Goal: Transaction & Acquisition: Purchase product/service

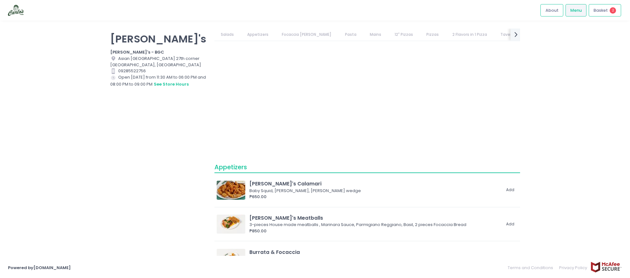
scroll to position [117, 0]
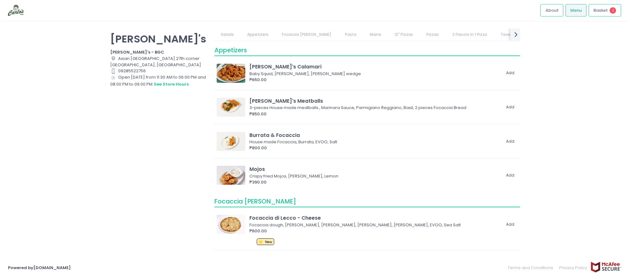
click at [420, 34] on link "Pizzas" at bounding box center [432, 35] width 25 height 12
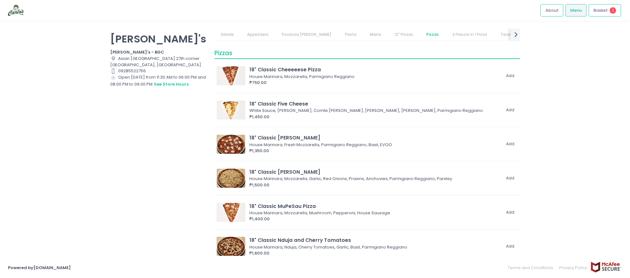
scroll to position [1181, 0]
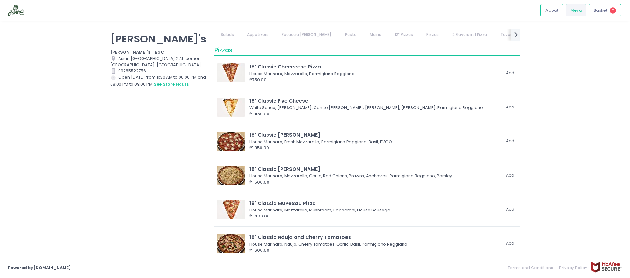
click at [494, 37] on link "Tavern Style" at bounding box center [512, 35] width 37 height 12
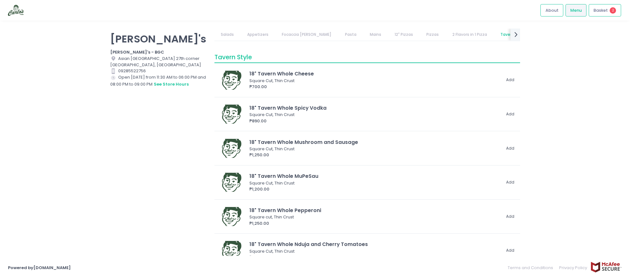
scroll to position [2122, 0]
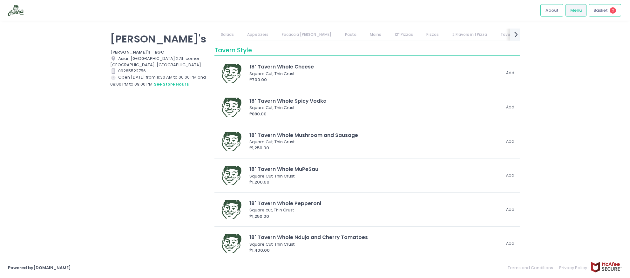
click at [516, 36] on icon "next Created with Sketch." at bounding box center [515, 34] width 9 height 9
click at [321, 32] on link "Pizzas" at bounding box center [333, 35] width 25 height 12
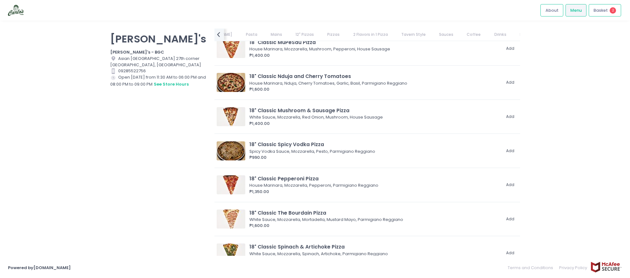
scroll to position [1320, 0]
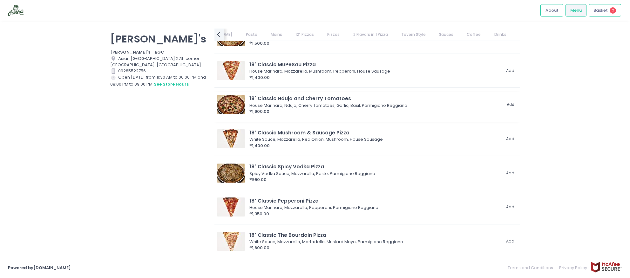
click at [511, 107] on button "Add" at bounding box center [510, 105] width 15 height 10
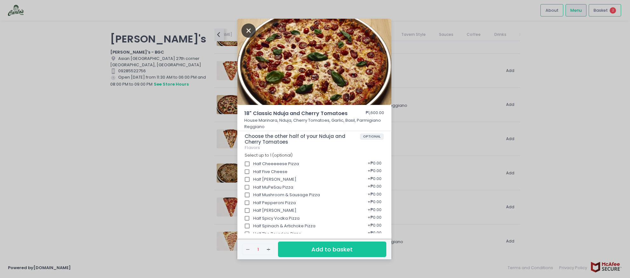
click at [249, 30] on icon "Close" at bounding box center [248, 30] width 15 height 14
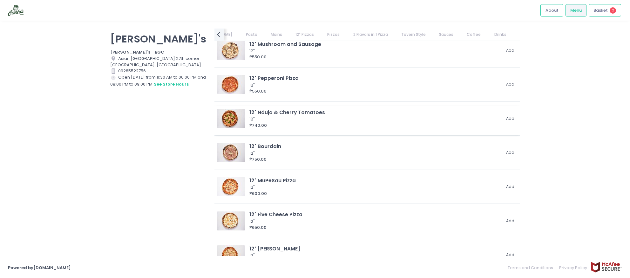
scroll to position [777, 0]
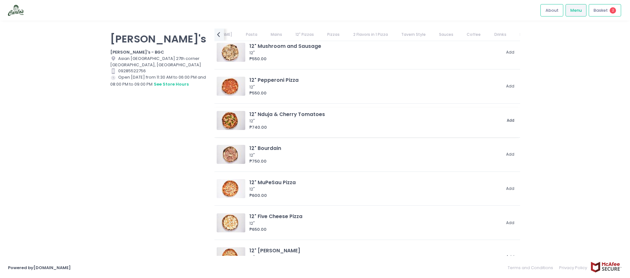
click at [512, 122] on button "Add" at bounding box center [510, 121] width 15 height 10
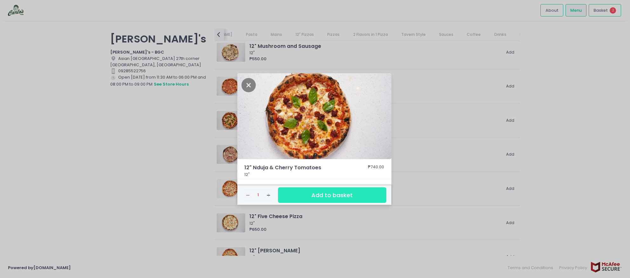
click at [312, 197] on button "Add to basket" at bounding box center [332, 196] width 108 height 16
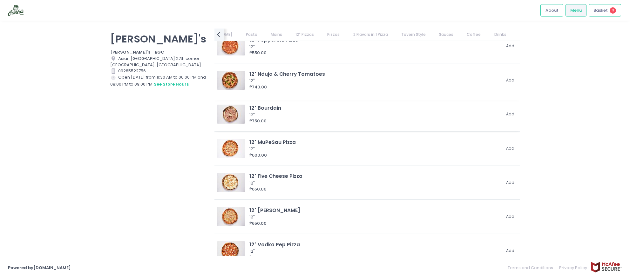
scroll to position [817, 0]
click at [273, 222] on div "₱650.00" at bounding box center [374, 224] width 251 height 6
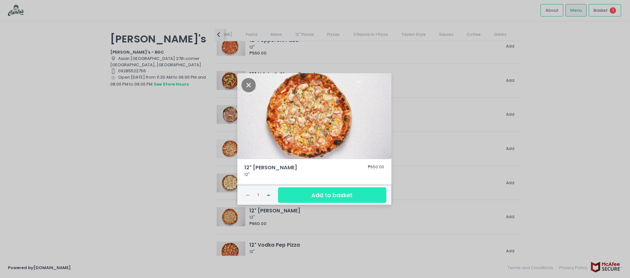
click at [331, 198] on button "Add to basket" at bounding box center [332, 196] width 108 height 16
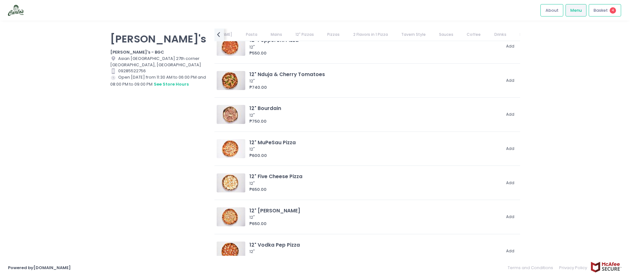
click at [433, 35] on link "Sauces" at bounding box center [446, 35] width 27 height 12
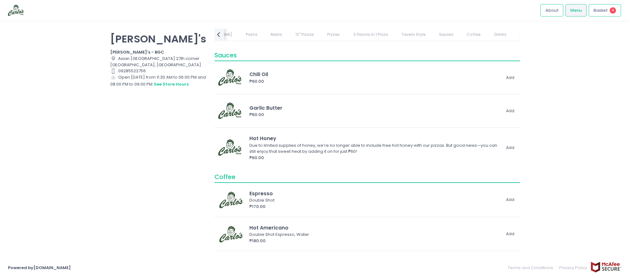
scroll to position [2614, 0]
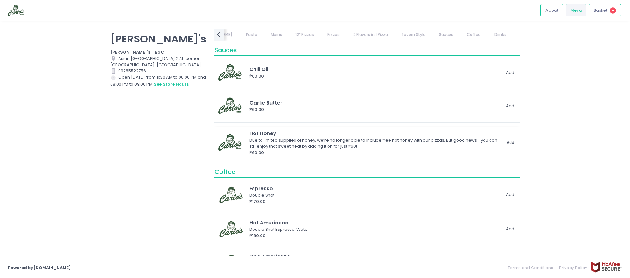
click at [513, 143] on button "Add" at bounding box center [510, 143] width 15 height 10
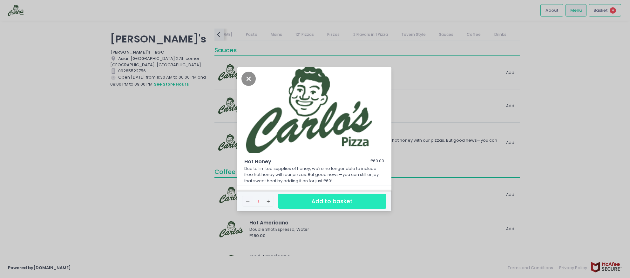
click at [347, 201] on button "Add to basket" at bounding box center [332, 202] width 108 height 16
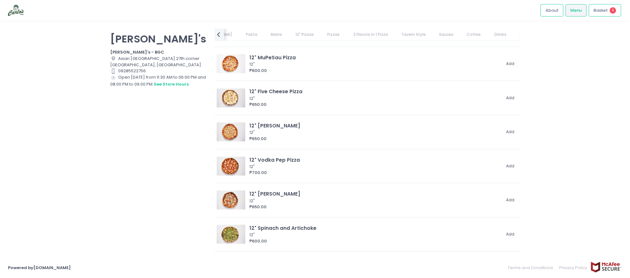
scroll to position [897, 0]
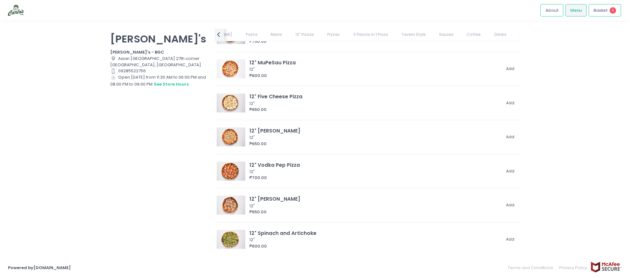
click at [239, 37] on link "Pasta" at bounding box center [251, 35] width 24 height 12
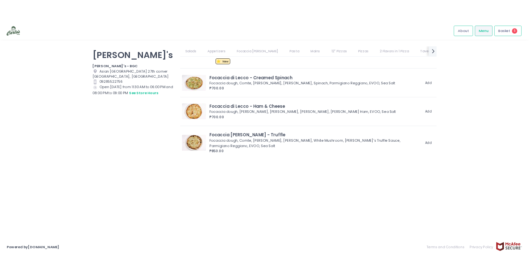
scroll to position [0, 0]
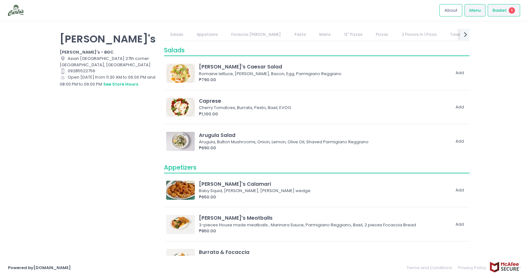
click at [508, 7] on div "Basket 5" at bounding box center [503, 10] width 32 height 12
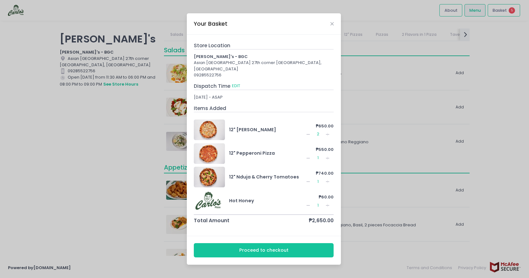
click at [307, 157] on icon "Remove Created with Sketch." at bounding box center [307, 158] width 5 height 5
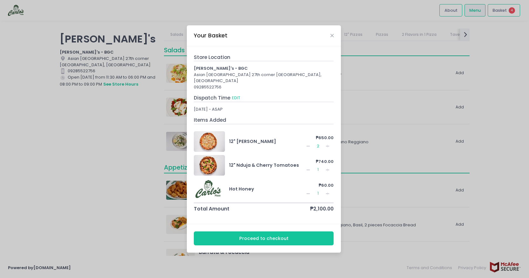
click at [311, 145] on button "Remove Created with Sketch." at bounding box center [308, 146] width 8 height 8
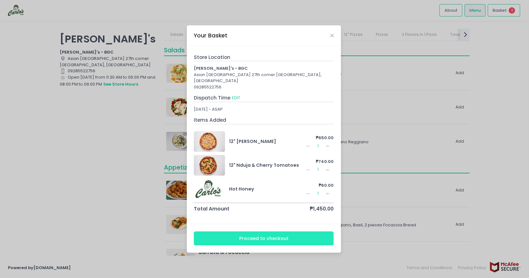
click at [258, 237] on button "Proceed to checkout" at bounding box center [264, 239] width 140 height 14
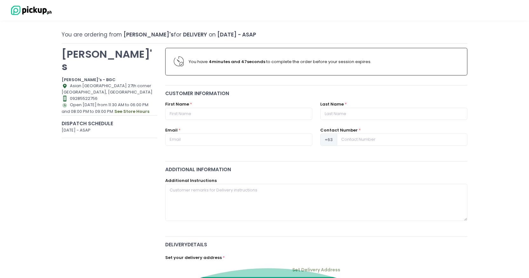
scroll to position [15, 0]
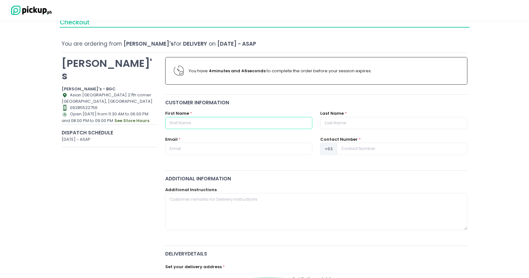
click at [213, 123] on input "text" at bounding box center [238, 123] width 147 height 12
type input "paul"
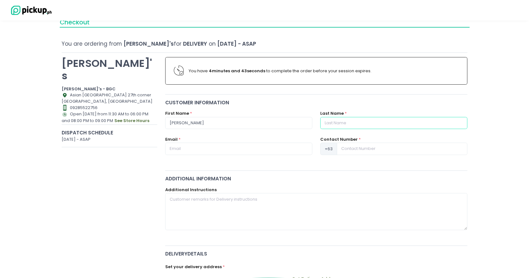
type input "rafter"
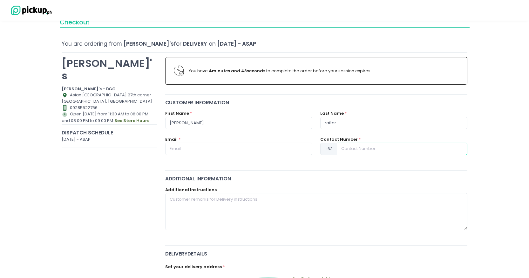
type input "09171220614"
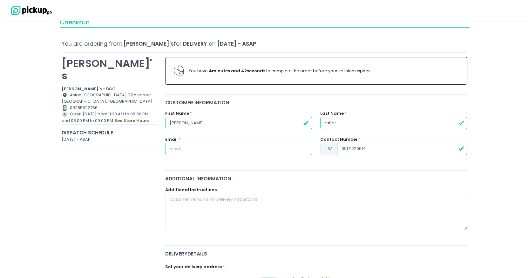
click at [195, 152] on input "text" at bounding box center [238, 149] width 147 height 12
type input "paul.rafter.87@gmail.com"
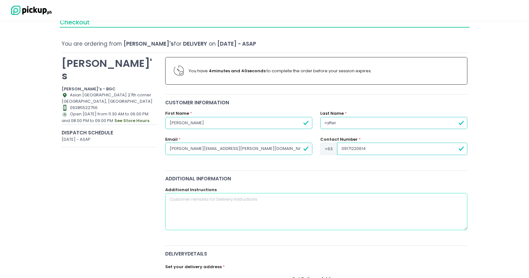
click at [203, 204] on textarea at bounding box center [316, 211] width 302 height 37
click at [227, 200] on textarea "Deliver to concierge tower 2. Condo 16H" at bounding box center [316, 211] width 302 height 37
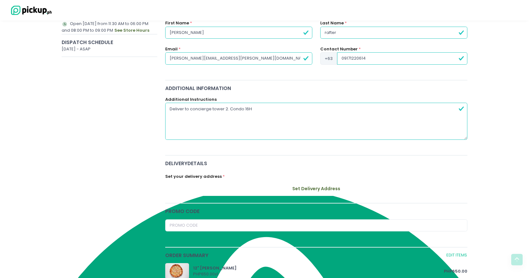
scroll to position [117, 0]
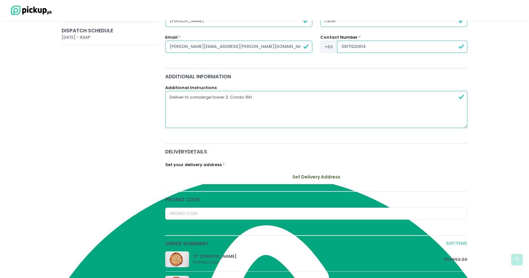
type textarea "Deliver to concierge tower 2. Condo 16H"
click at [317, 175] on button "Set Delivery Address" at bounding box center [316, 177] width 302 height 14
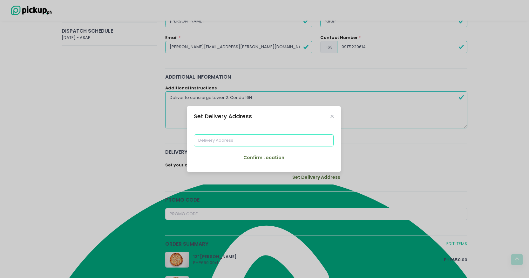
click at [226, 144] on input at bounding box center [264, 141] width 140 height 12
drag, startPoint x: 223, startPoint y: 141, endPoint x: 180, endPoint y: 136, distance: 43.2
click at [180, 136] on div "Set Delivery Address 16H tower 2 garden tower east street Confirm Location" at bounding box center [264, 139] width 529 height 278
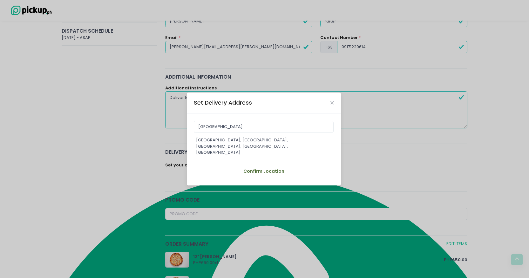
type input "Garden Towers, East Street, Makati City, Metro Manila, Philippines"
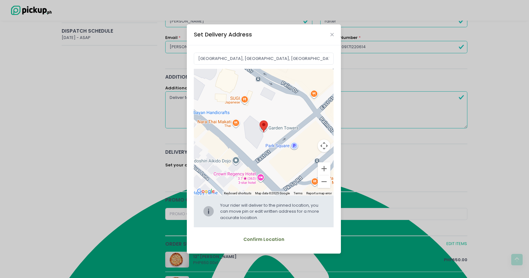
click at [265, 240] on button "Confirm Location" at bounding box center [263, 240] width 79 height 14
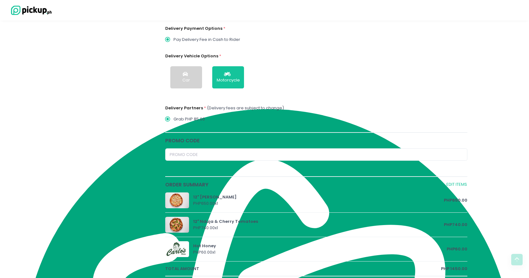
scroll to position [181, 0]
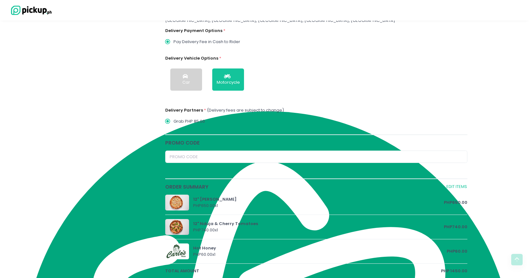
click at [187, 82] on div "Car" at bounding box center [186, 82] width 8 height 6
click at [232, 79] on button "Motorcycle" at bounding box center [228, 80] width 32 height 22
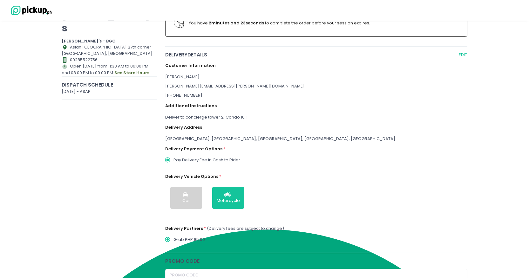
scroll to position [63, 0]
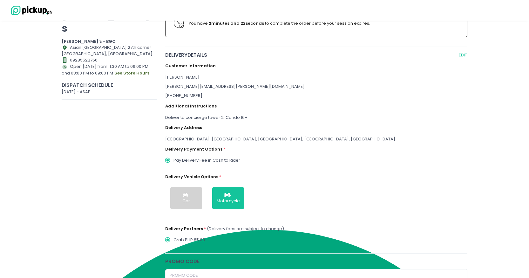
click at [167, 160] on input "Pay Delivery Fee in Cash to Rider" at bounding box center [168, 161] width 12 height 12
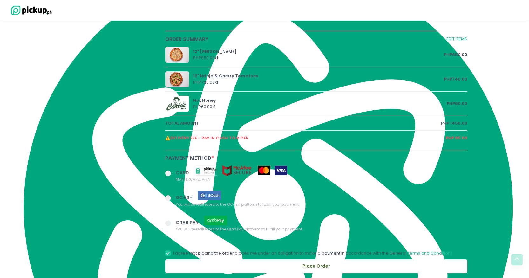
scroll to position [361, 0]
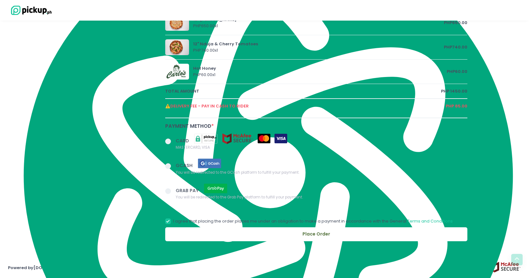
click at [167, 143] on span at bounding box center [168, 142] width 6 height 6
click at [173, 143] on input "CARD MASTERCARD, VISA" at bounding box center [175, 140] width 4 height 4
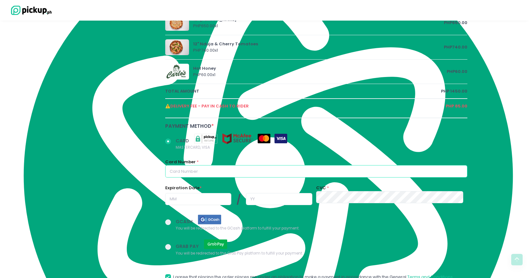
click at [190, 175] on input "text" at bounding box center [316, 171] width 302 height 12
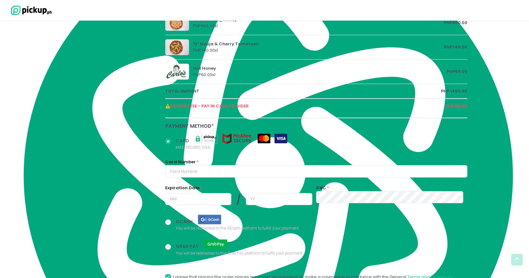
radio input "true"
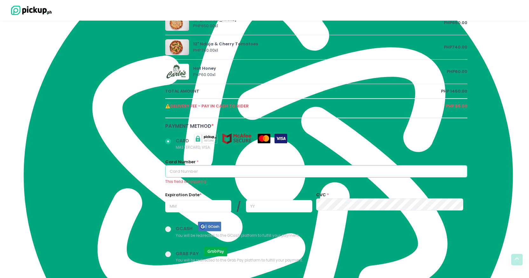
type input "5177900012093669"
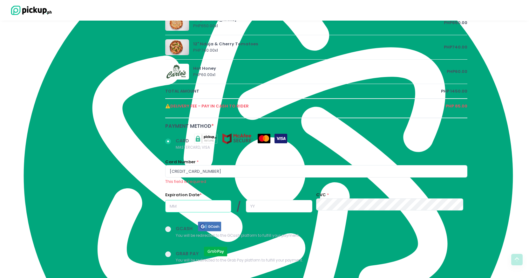
type input "06"
type input "30"
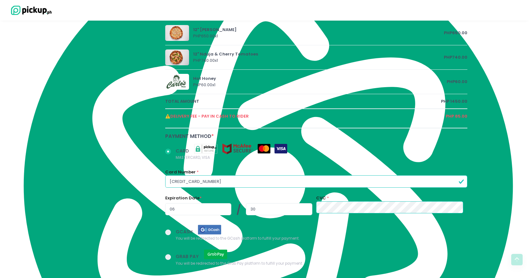
scroll to position [417, 0]
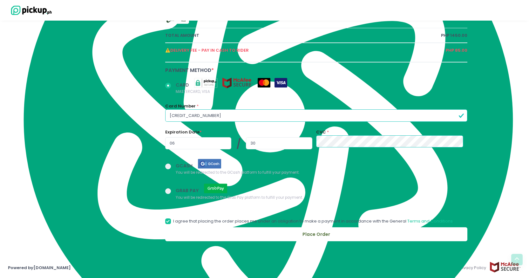
click at [315, 233] on button "Place Order" at bounding box center [316, 235] width 302 height 14
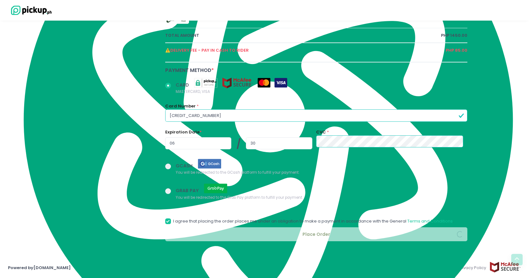
radio input "true"
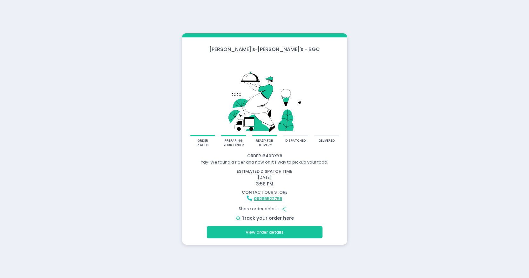
click at [260, 219] on link "Track your order here" at bounding box center [268, 218] width 52 height 6
click at [240, 232] on button "View order details" at bounding box center [265, 232] width 116 height 12
